Goal: Transaction & Acquisition: Purchase product/service

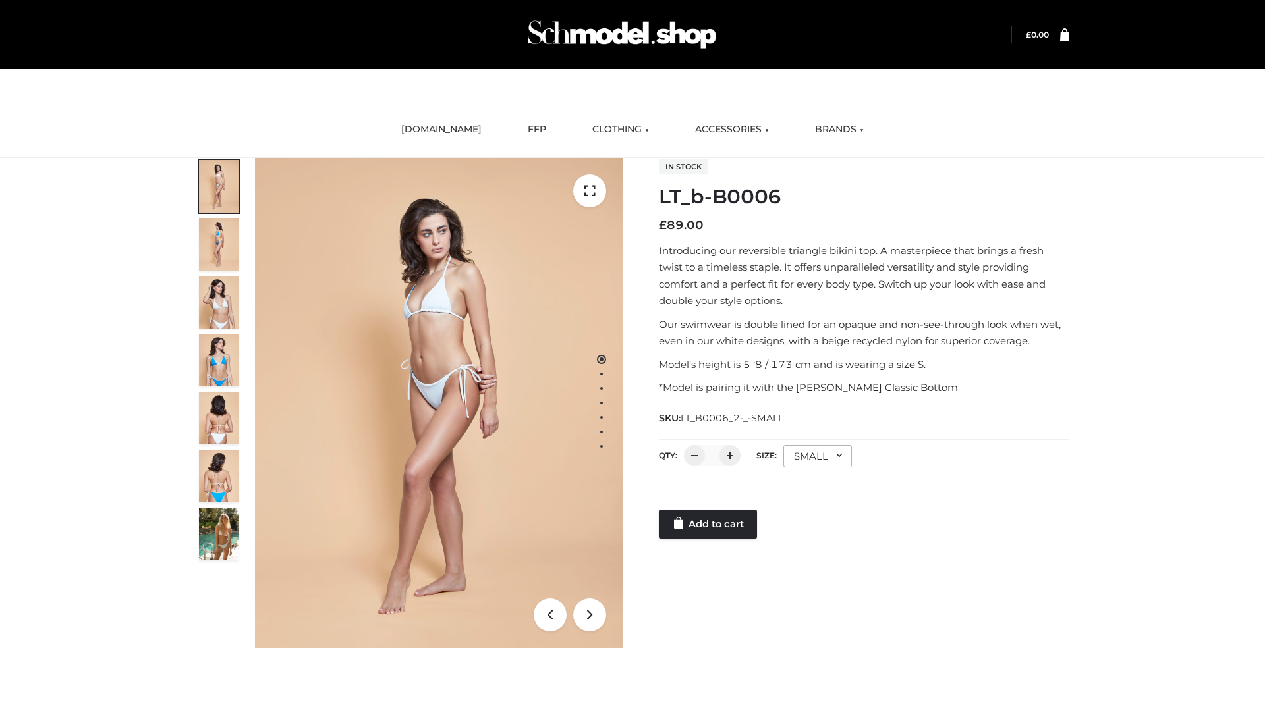
click at [709, 524] on link "Add to cart" at bounding box center [708, 524] width 98 height 29
